Goal: Information Seeking & Learning: Understand process/instructions

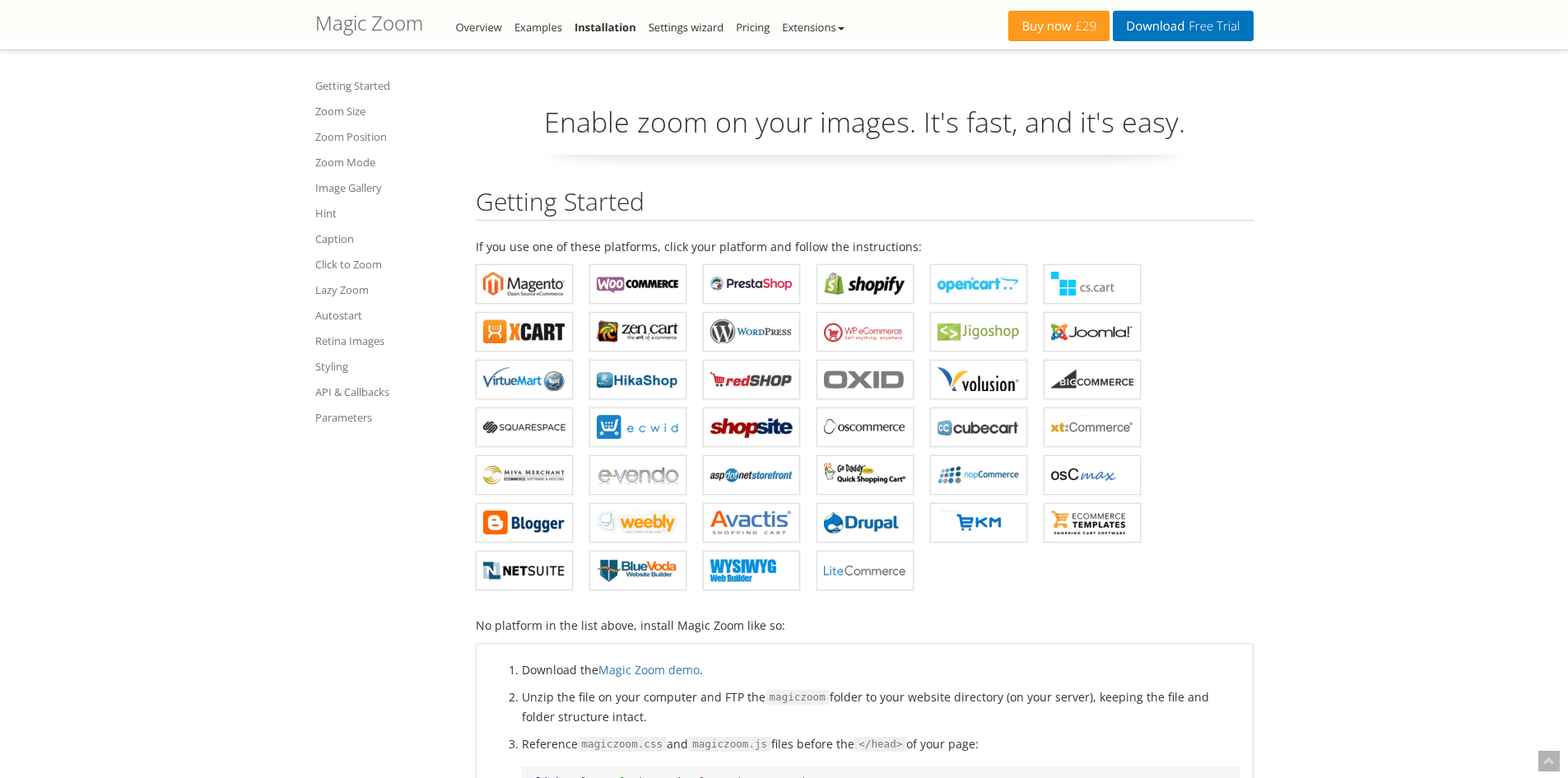
scroll to position [7766, 0]
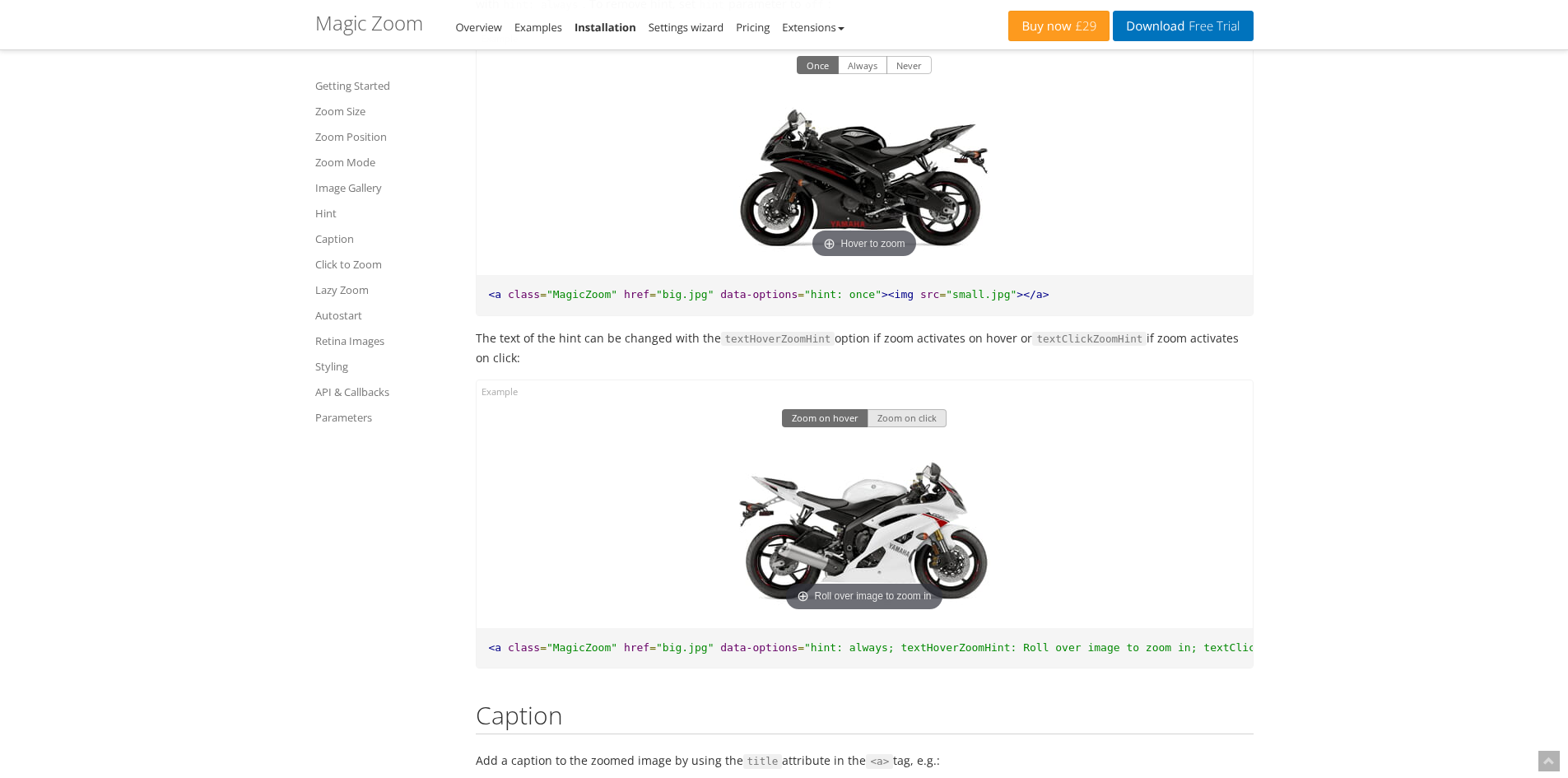
click at [885, 427] on button "Zoom on click" at bounding box center [907, 418] width 79 height 19
click at [829, 427] on button "Zoom on hover" at bounding box center [824, 418] width 86 height 19
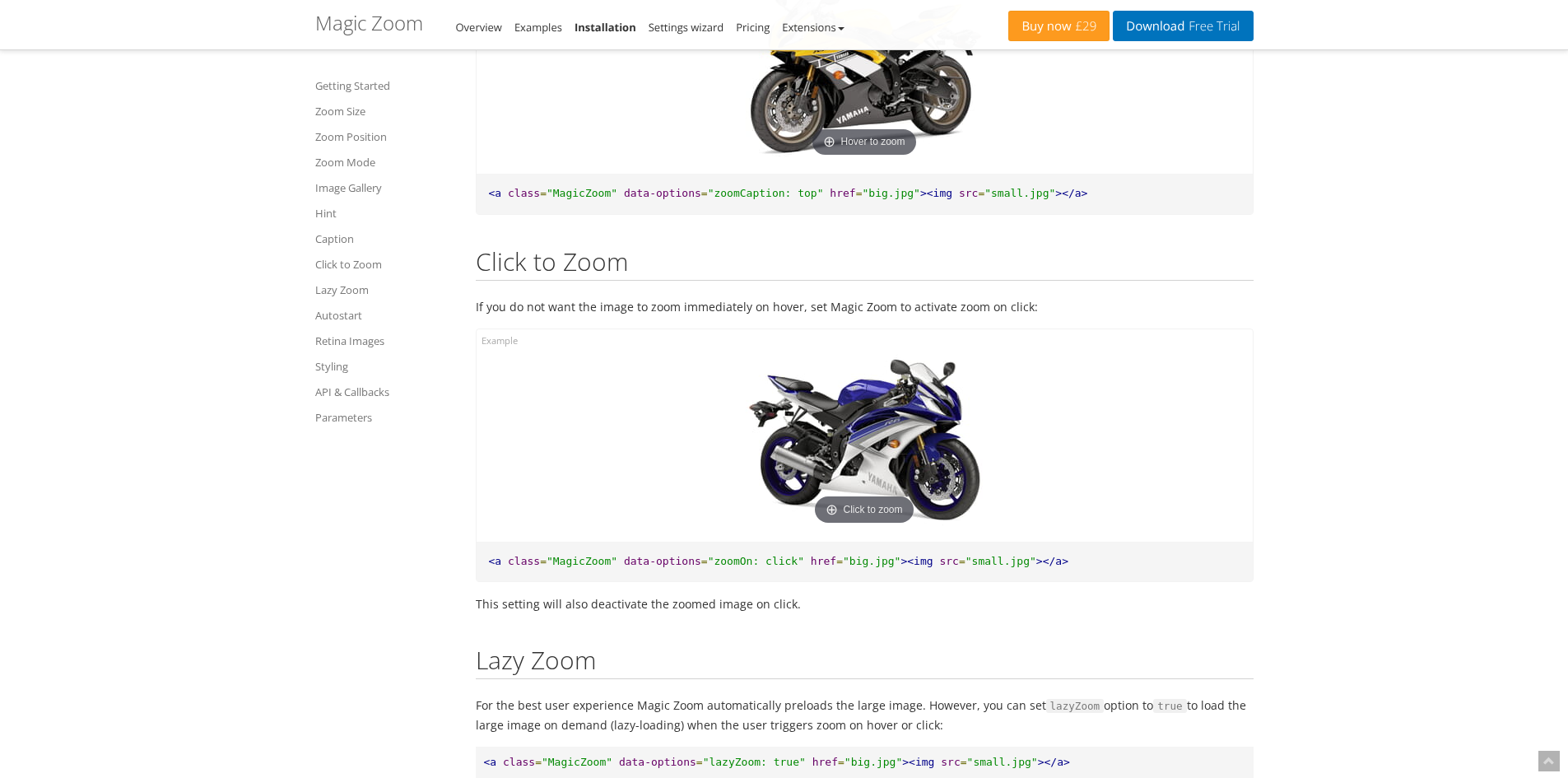
scroll to position [8671, 0]
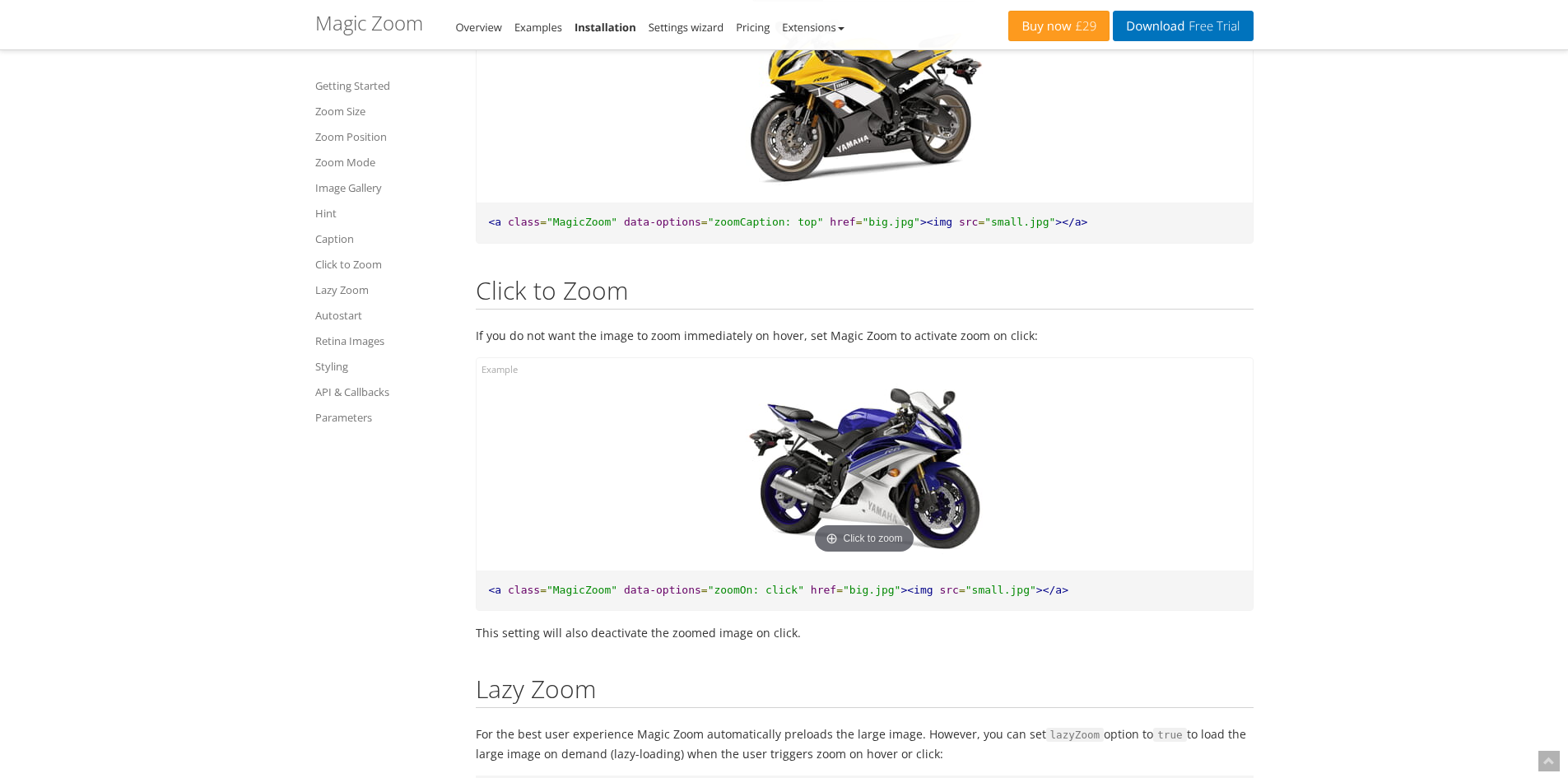
click at [873, 536] on img at bounding box center [864, 471] width 264 height 176
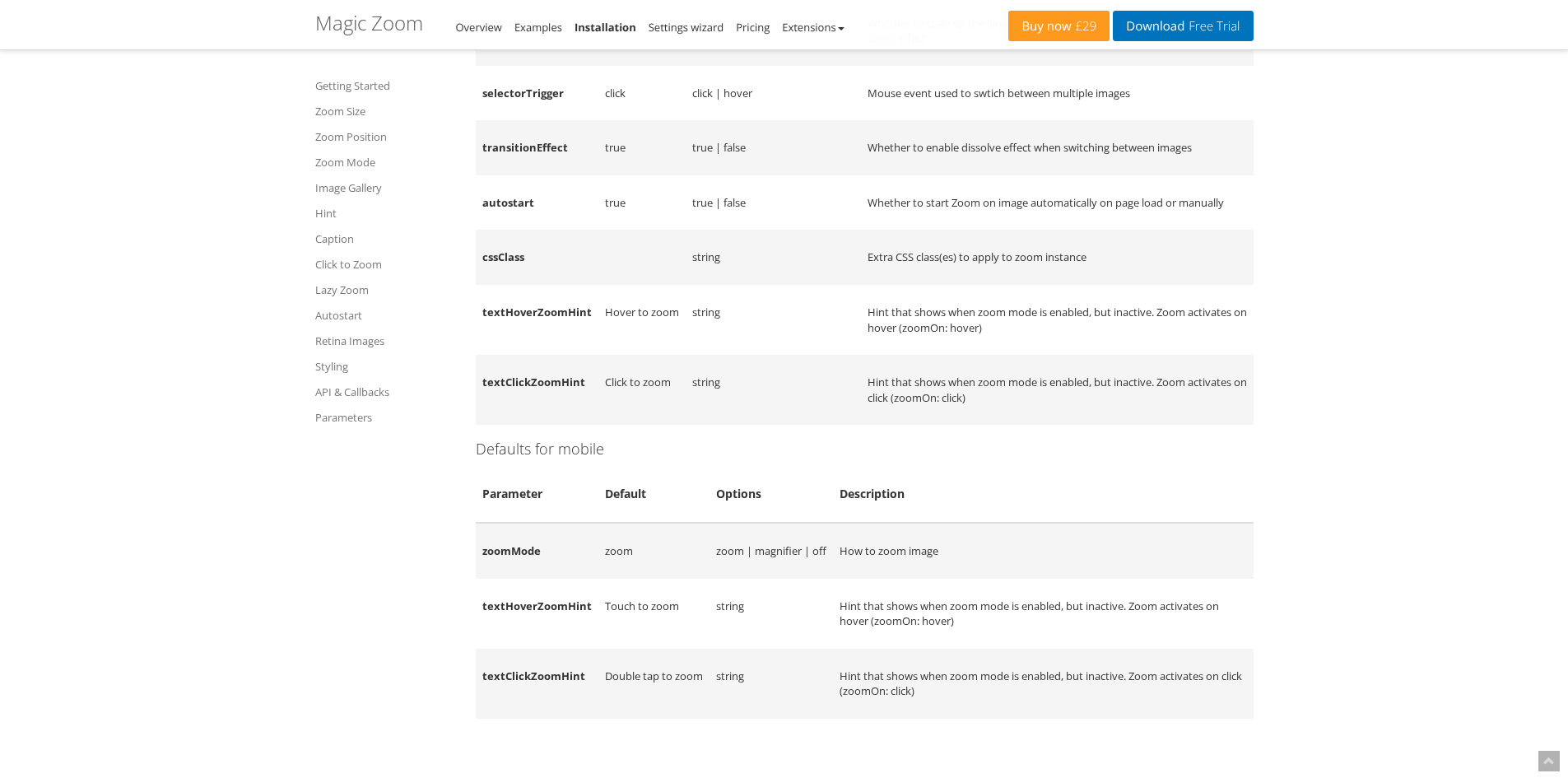
scroll to position [13754, 0]
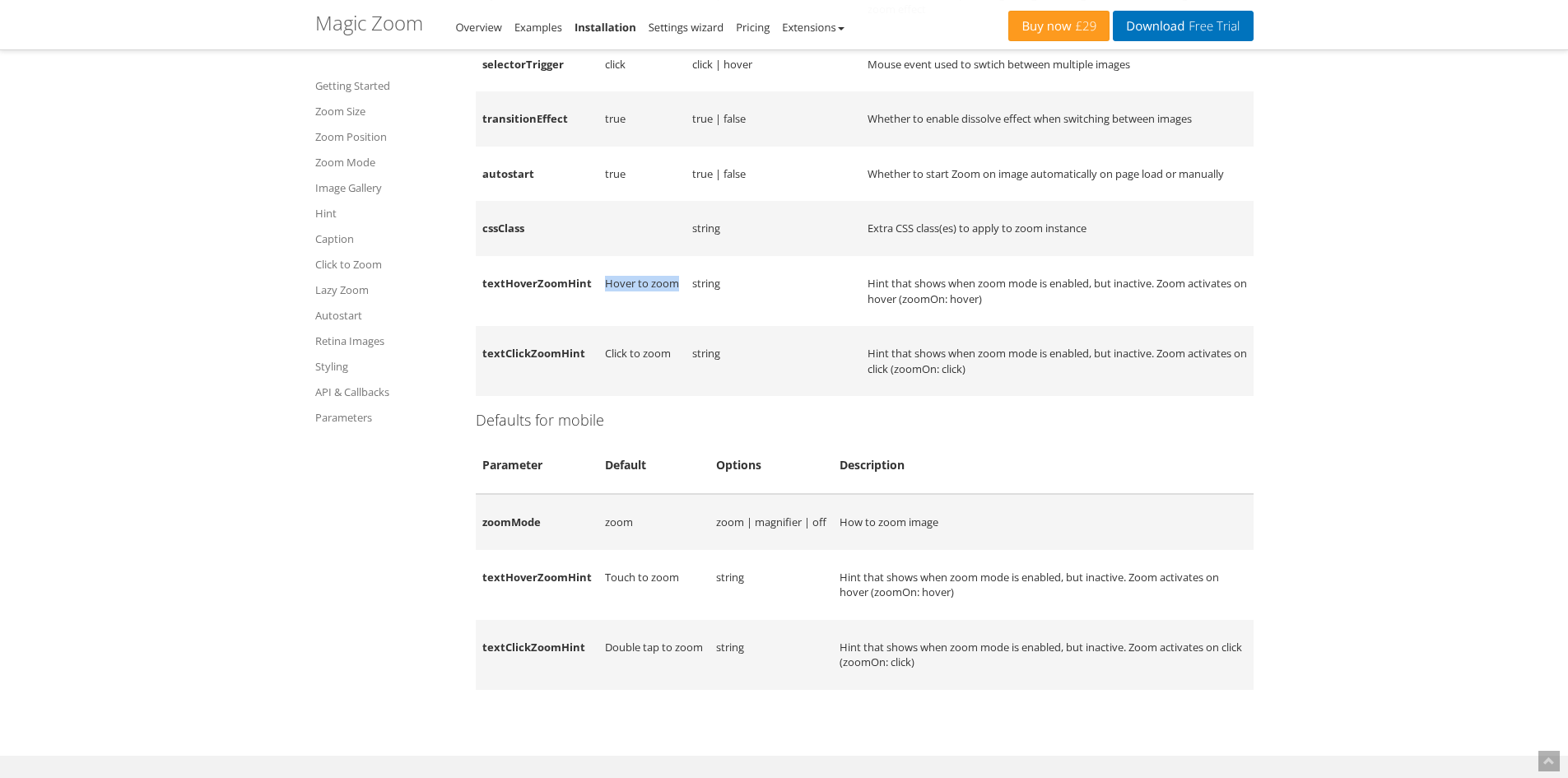
drag, startPoint x: 677, startPoint y: 306, endPoint x: 603, endPoint y: 310, distance: 74.1
click at [603, 310] on td "Hover to zoom" at bounding box center [642, 291] width 87 height 70
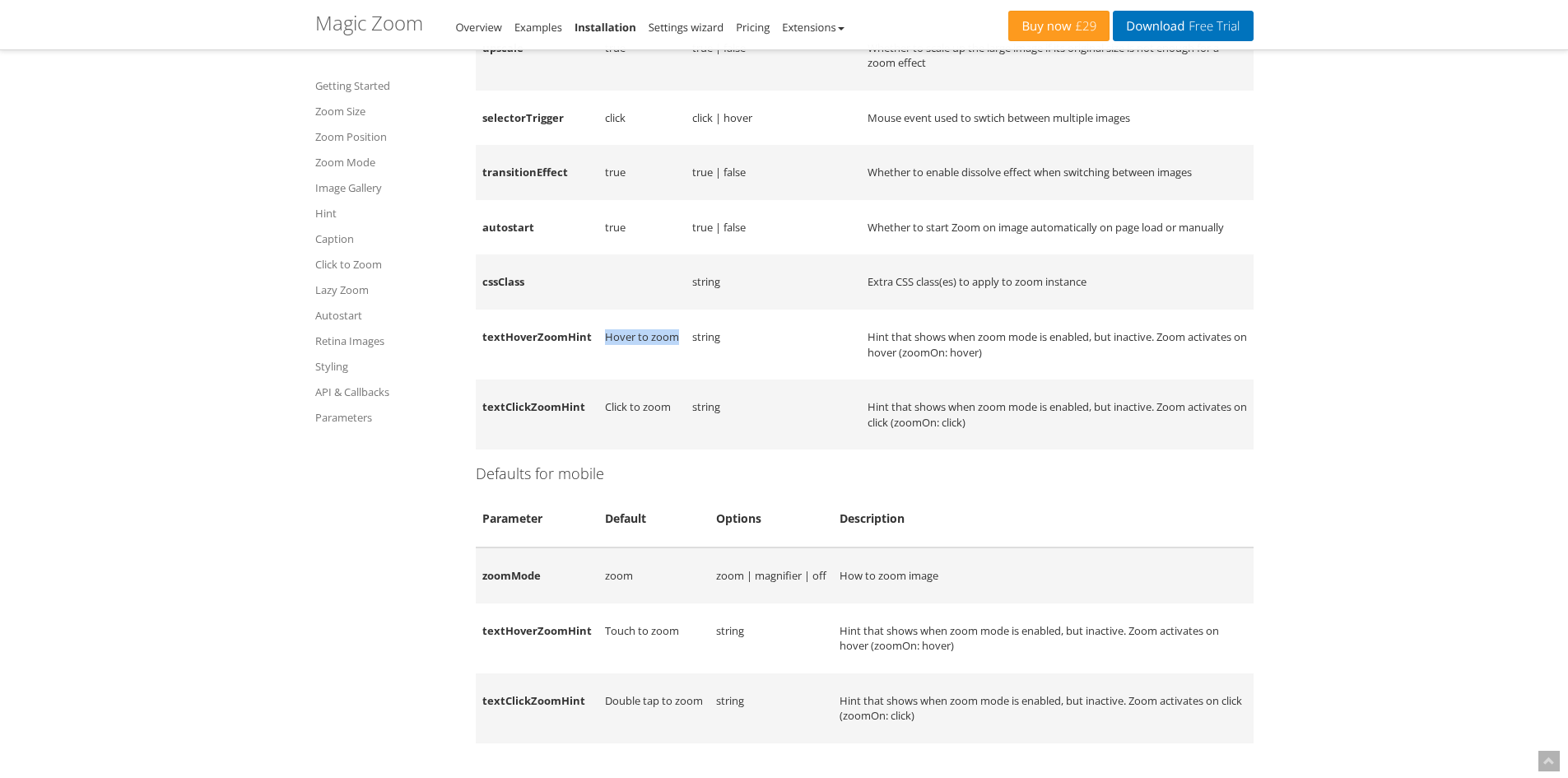
scroll to position [13672, 0]
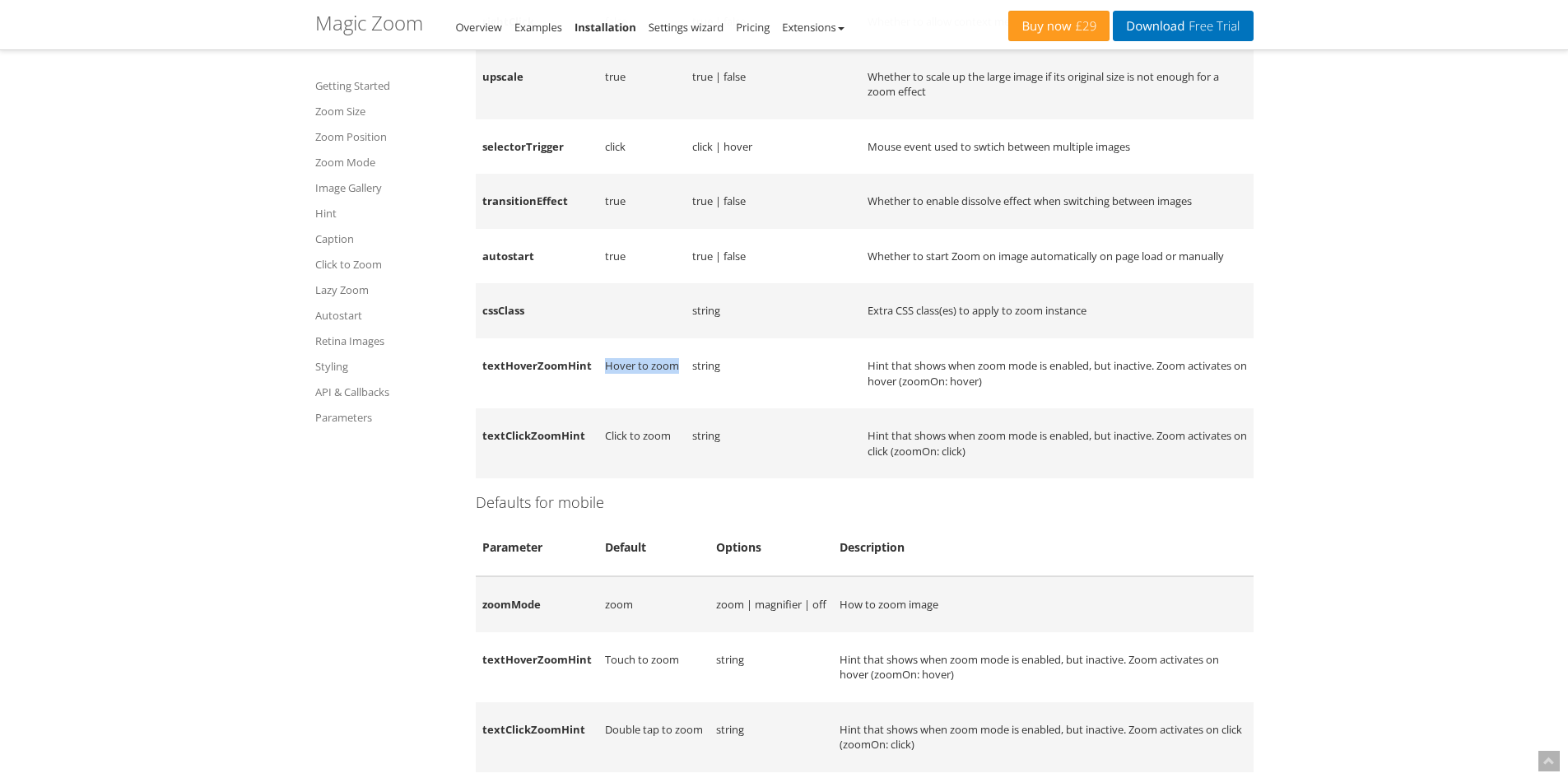
copy td "Hover to zoom"
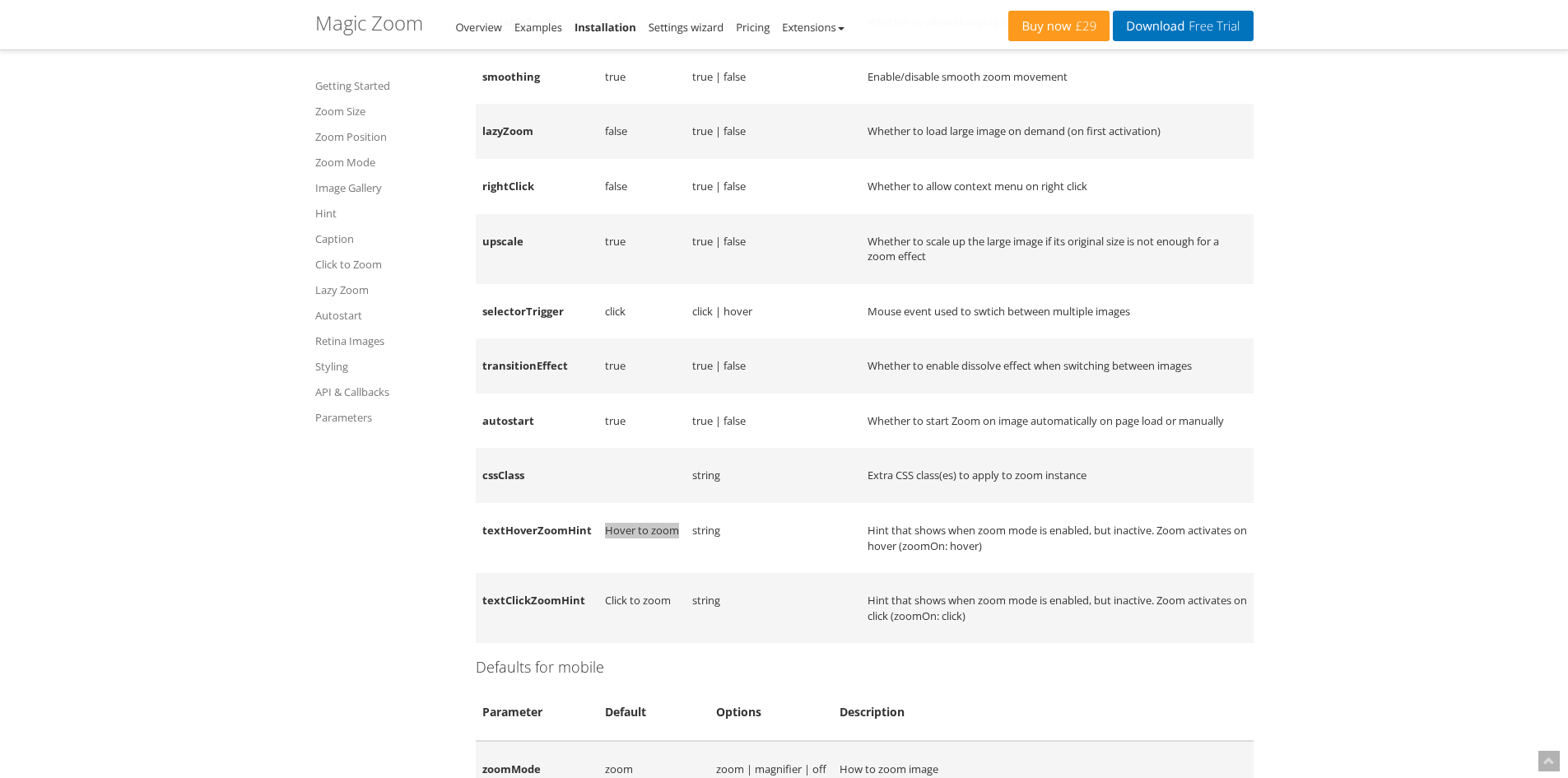
scroll to position [13590, 0]
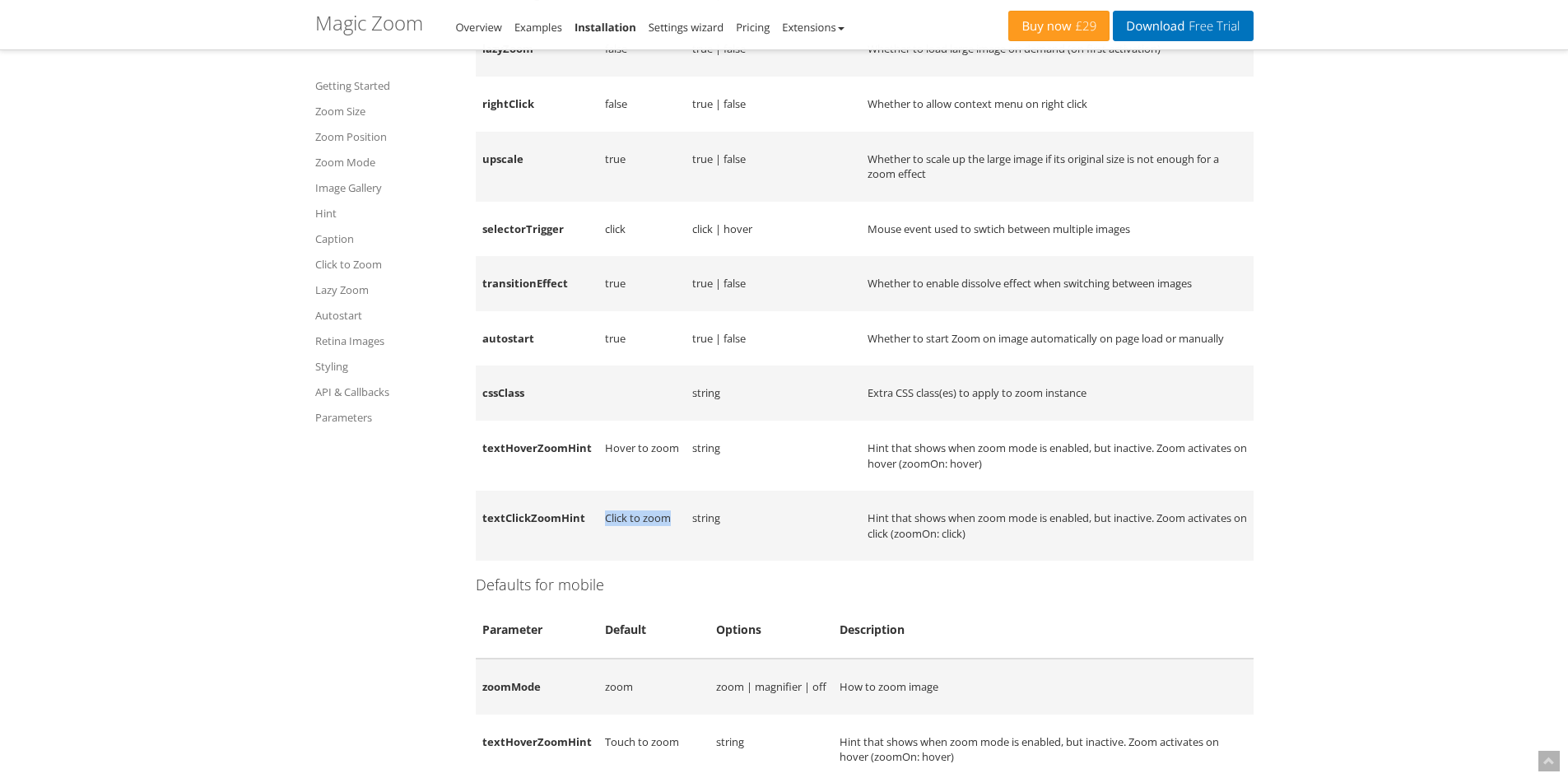
drag, startPoint x: 668, startPoint y: 538, endPoint x: 605, endPoint y: 541, distance: 63.1
click at [605, 541] on td "Click to zoom" at bounding box center [642, 525] width 87 height 70
copy td "Click to zoom"
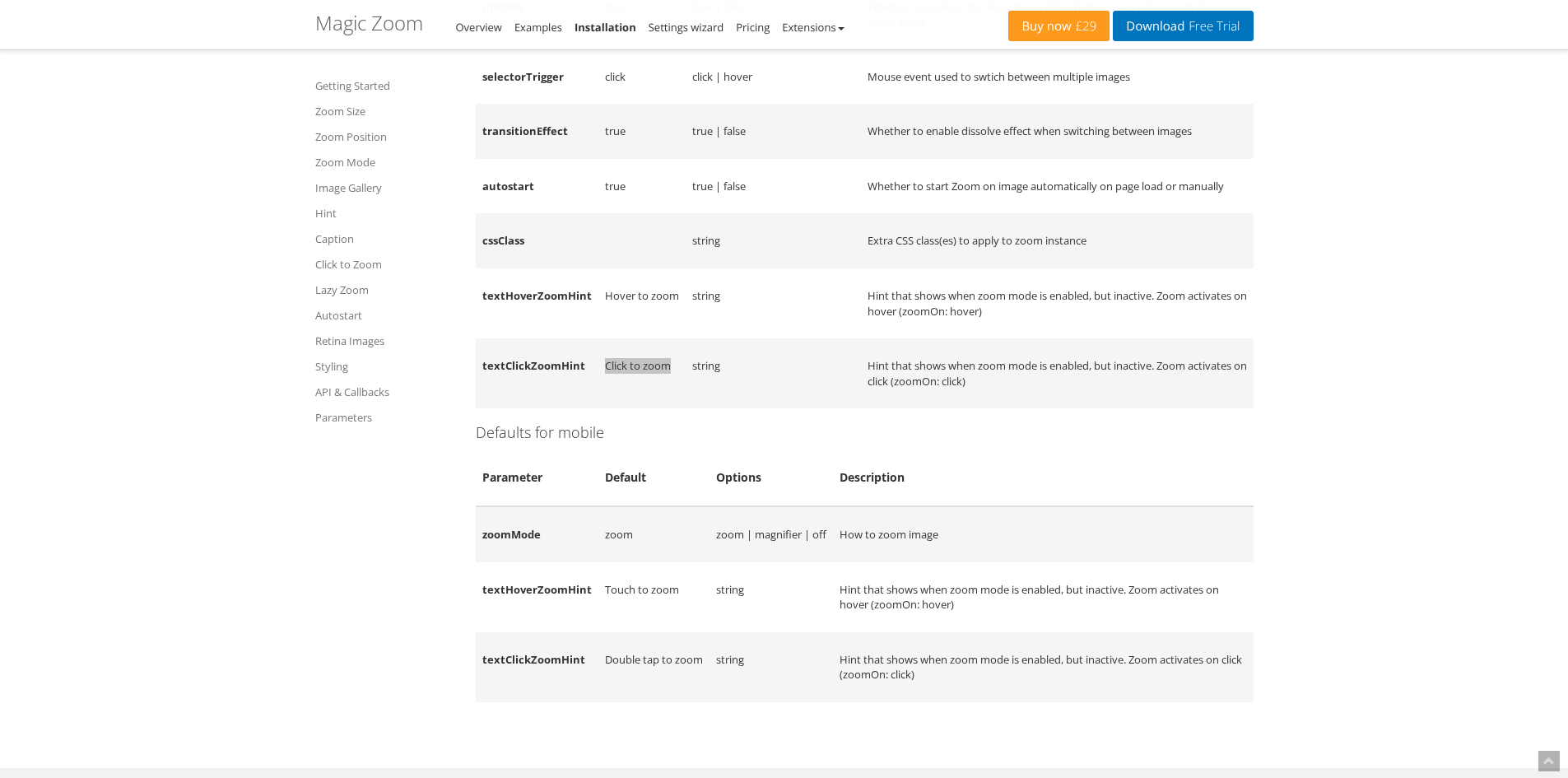
scroll to position [13754, 0]
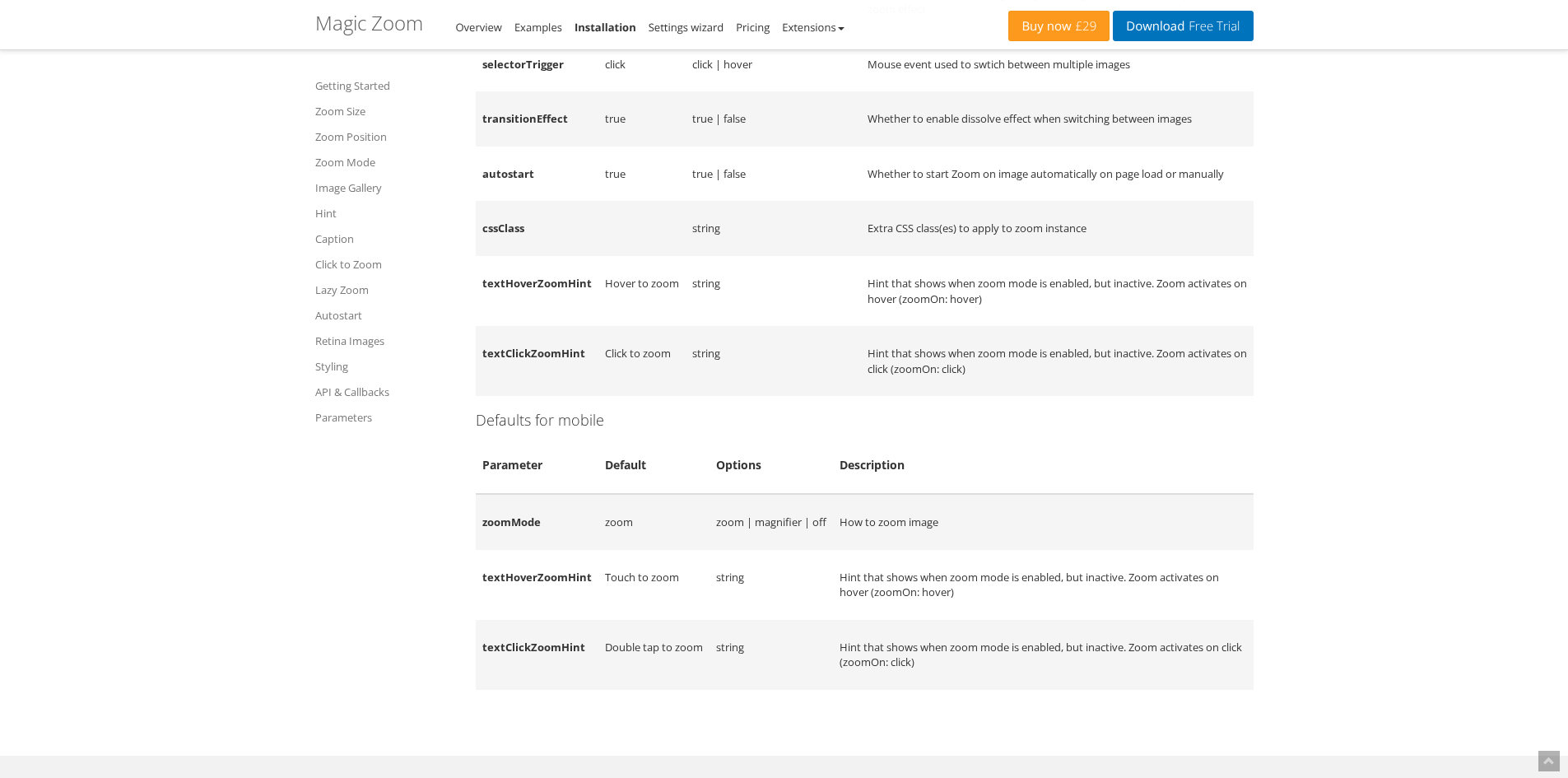
click at [1161, 479] on th "Description" at bounding box center [1043, 464] width 421 height 56
drag, startPoint x: 705, startPoint y: 675, endPoint x: 601, endPoint y: 661, distance: 104.9
click at [601, 661] on td "Double tap to zoom" at bounding box center [654, 655] width 111 height 70
copy td "Double tap to zoom"
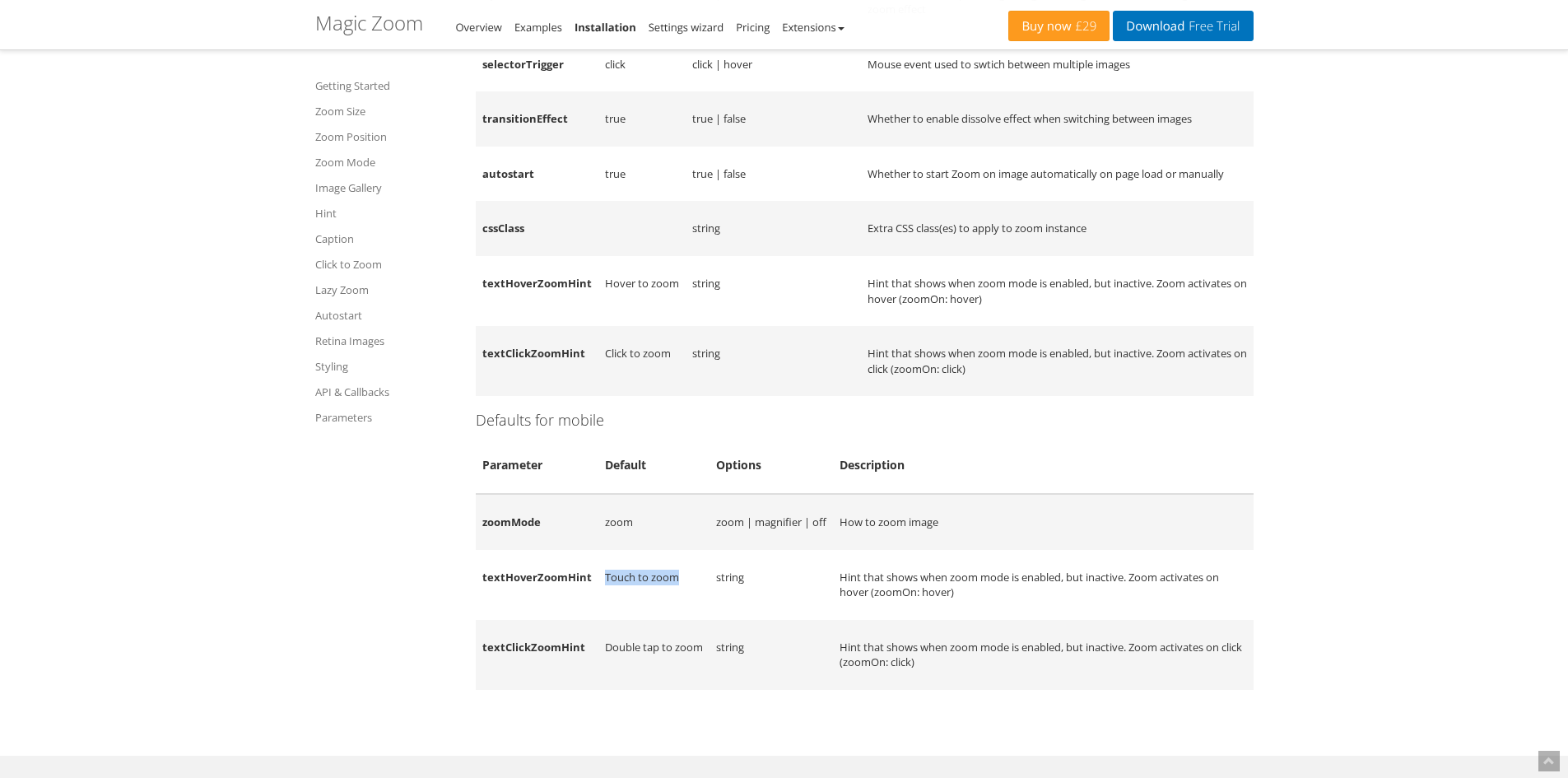
drag, startPoint x: 677, startPoint y: 602, endPoint x: 603, endPoint y: 608, distance: 74.2
click at [603, 608] on td "Touch to zoom" at bounding box center [654, 585] width 111 height 70
copy td "Touch to zoom"
